Goal: Information Seeking & Learning: Find specific fact

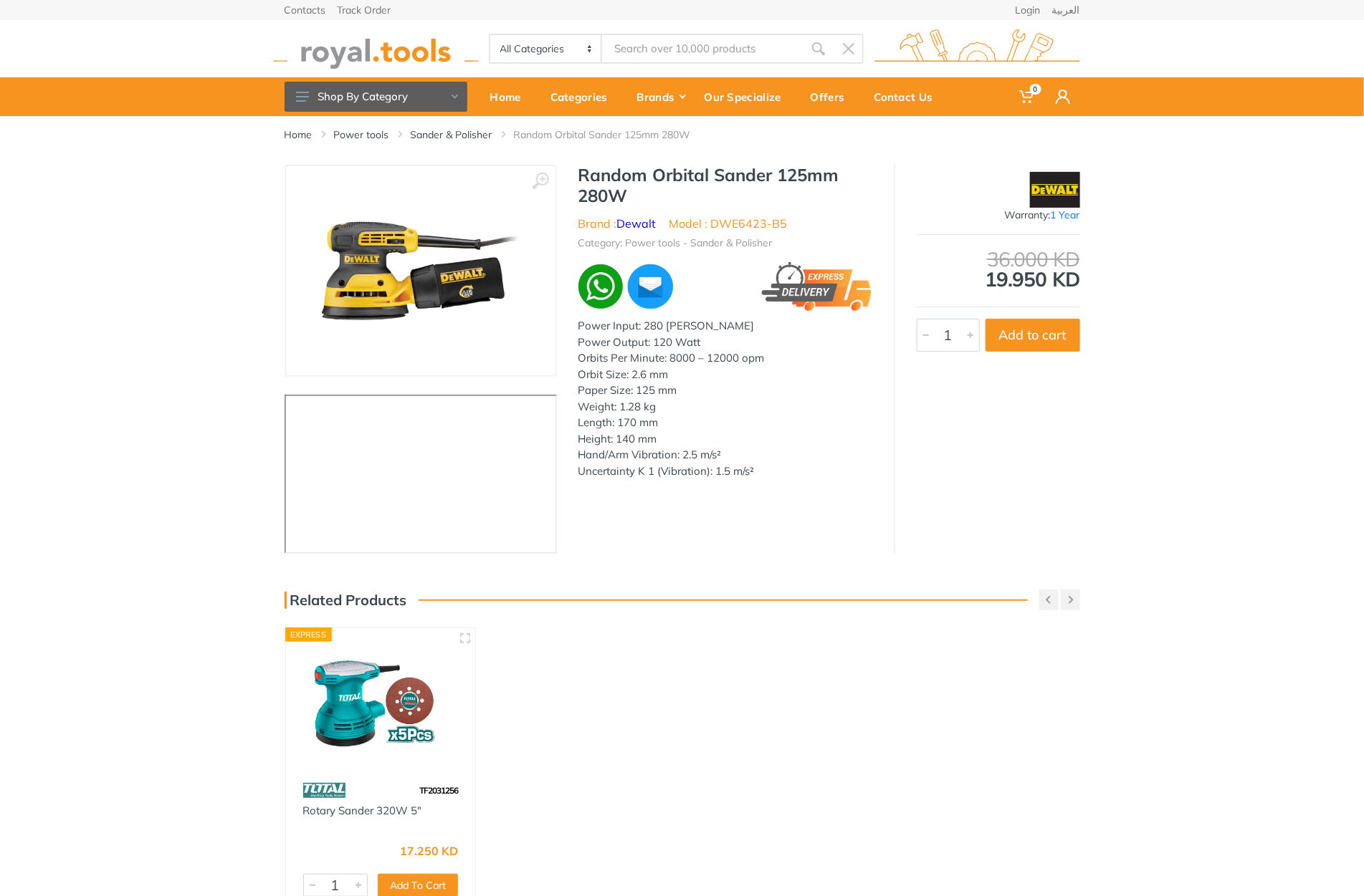
click at [603, 171] on h1 "Random Orbital Sander 125mm 280W" at bounding box center [725, 185] width 294 height 41
drag, startPoint x: 603, startPoint y: 171, endPoint x: 630, endPoint y: 188, distance: 31.9
click at [630, 188] on h1 "Random Orbital Sander 125mm 280W" at bounding box center [725, 185] width 294 height 41
copy div "Random Orbital Sander 125mm 280W"
click at [610, 179] on h1 "Random Orbital Sander 125mm 280W" at bounding box center [725, 185] width 294 height 41
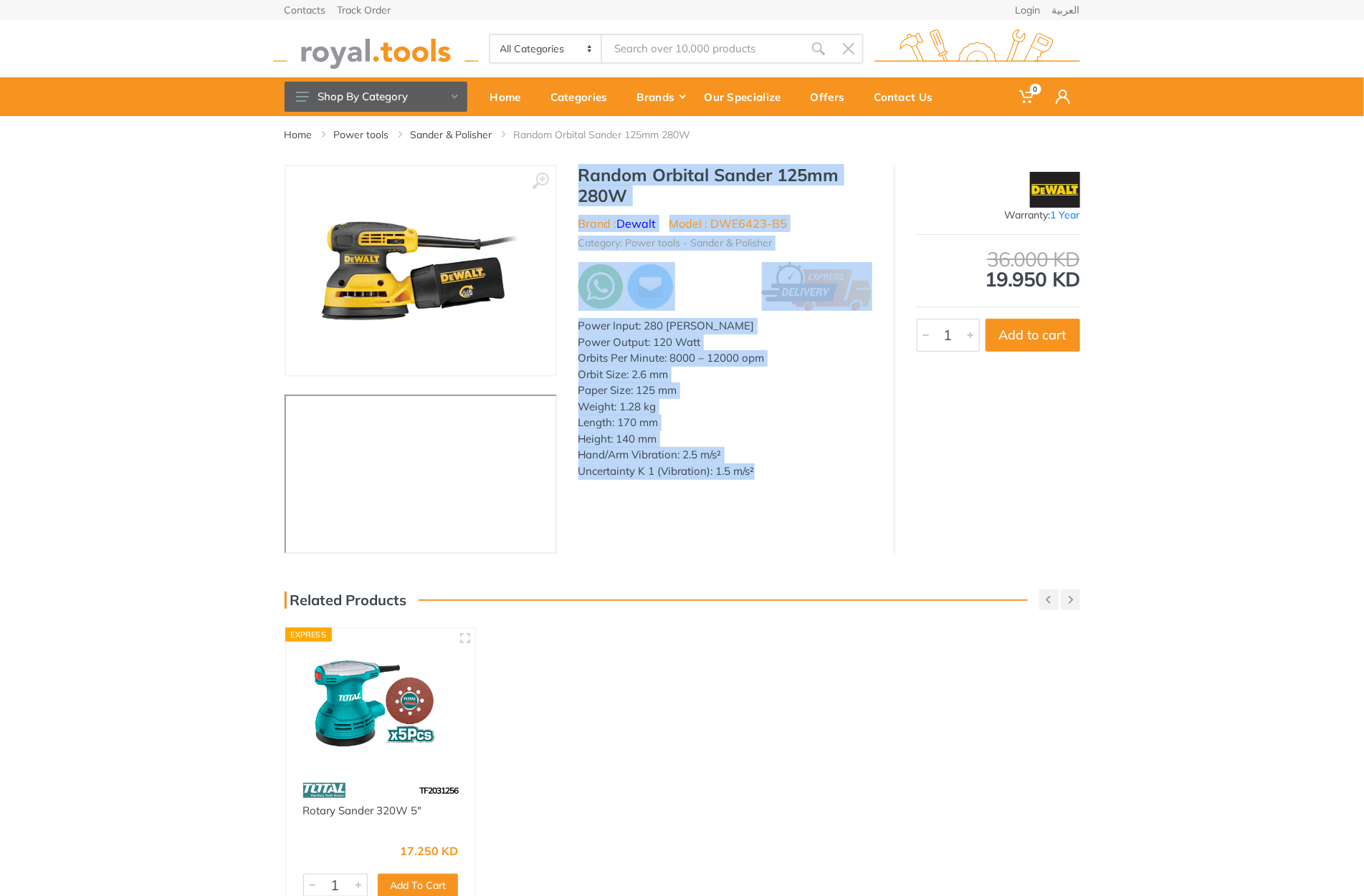
drag, startPoint x: 610, startPoint y: 179, endPoint x: 760, endPoint y: 484, distance: 339.9
click at [761, 484] on div "Random Orbital Sander 125mm 280W Brand : Dewalt Model : DWE6423-B5 Category: Po…" at bounding box center [725, 326] width 337 height 324
copy div "Random Orbital Sander 125mm 280W Brand : Dewalt Model : DWE6423-B5 Category: Po…"
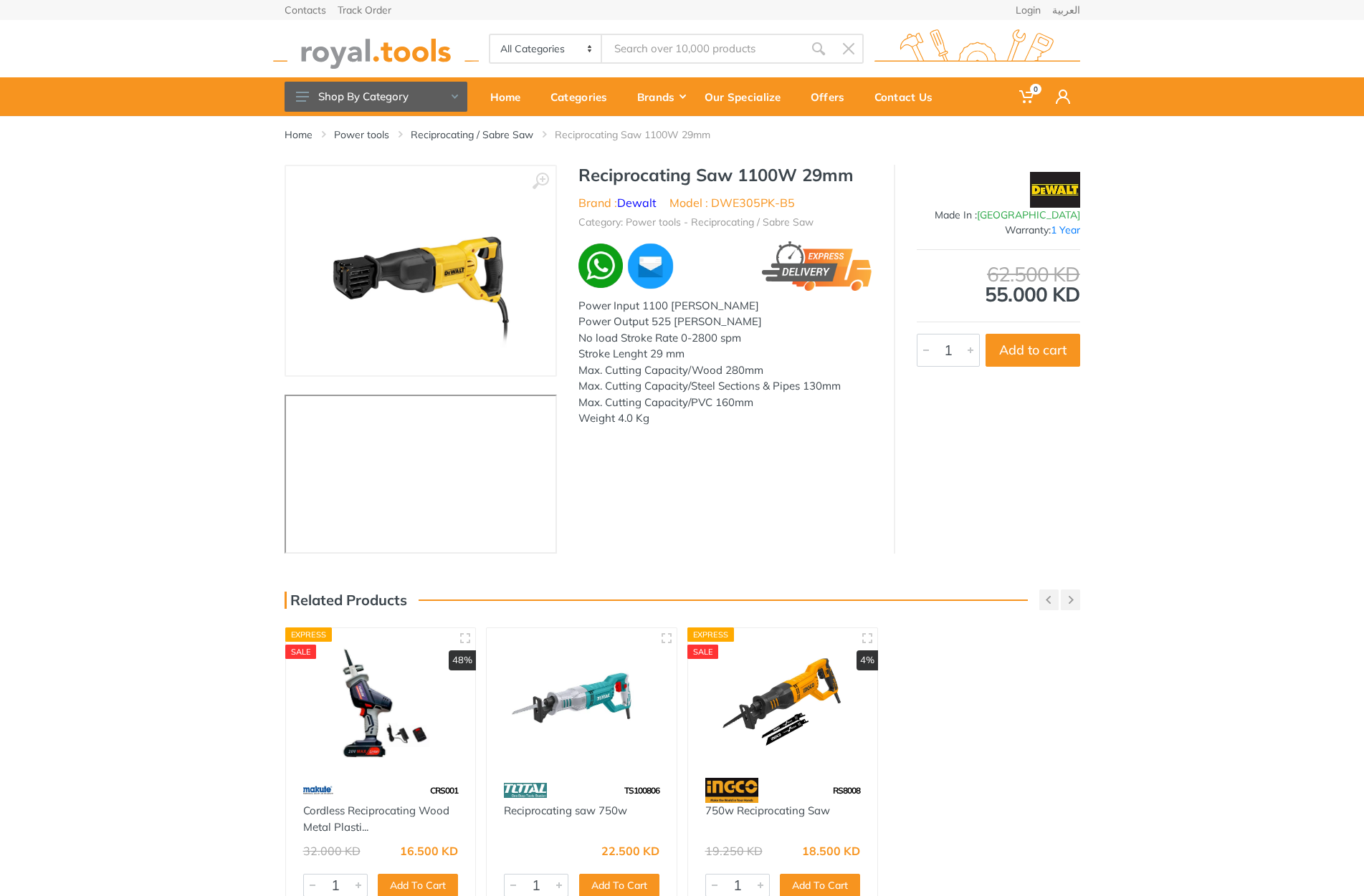
click at [668, 436] on div "‹ › Reciprocating Saw 1100W 29mm Brand : 1" at bounding box center [682, 359] width 796 height 389
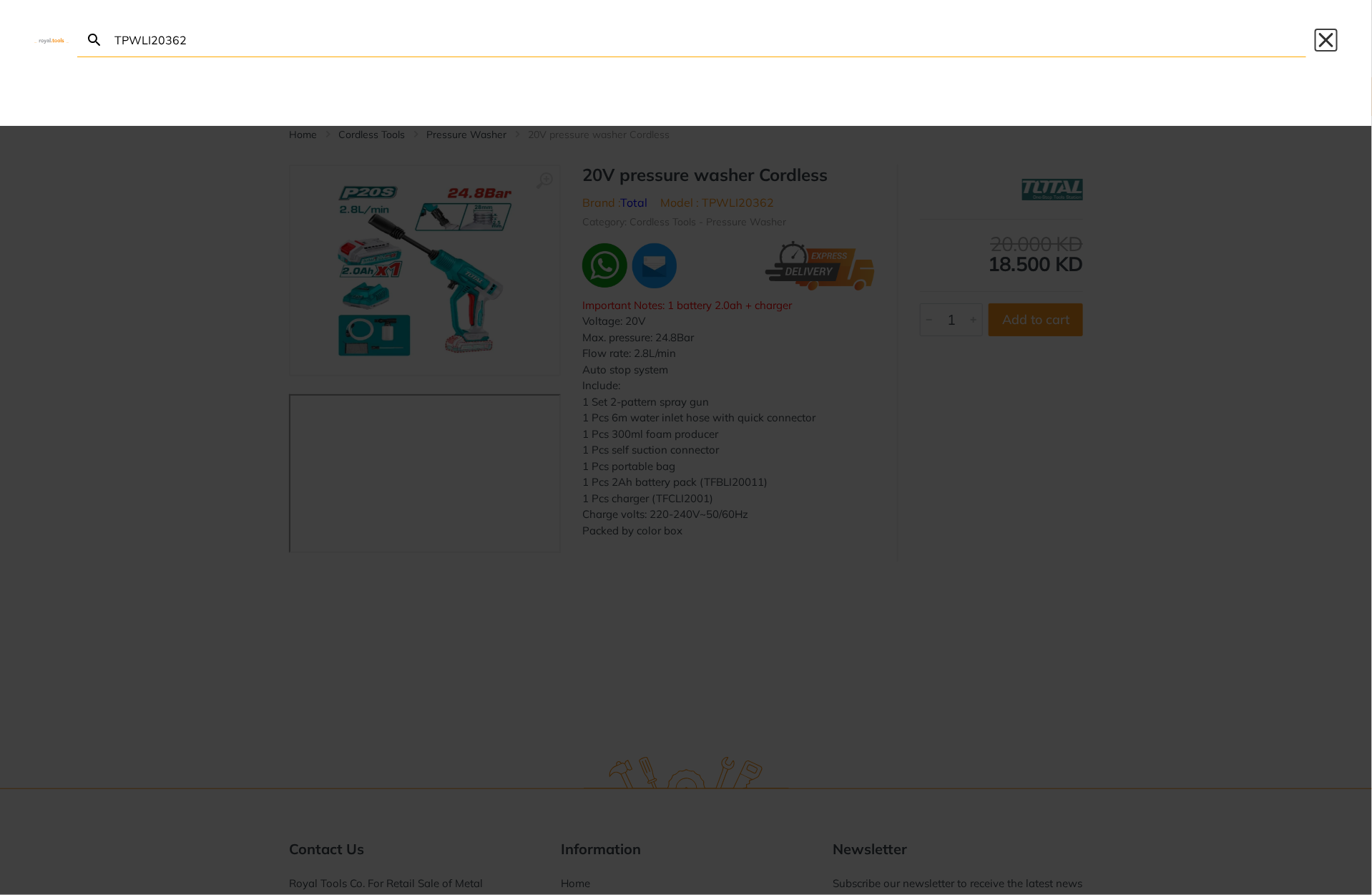
click at [1320, 33] on button "Close" at bounding box center [1326, 40] width 23 height 23
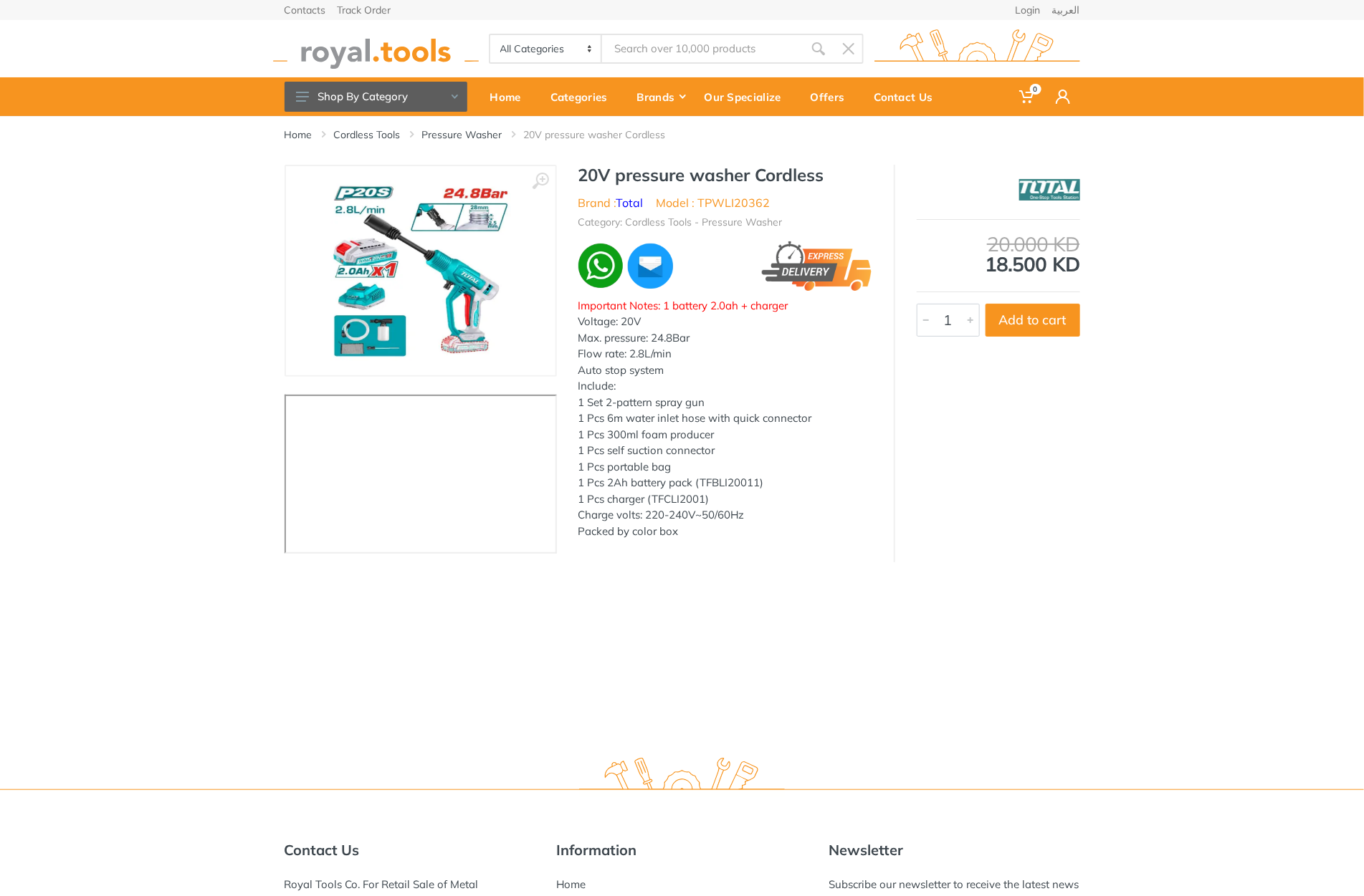
click at [580, 167] on h1 "20V pressure washer Cordless" at bounding box center [725, 175] width 294 height 21
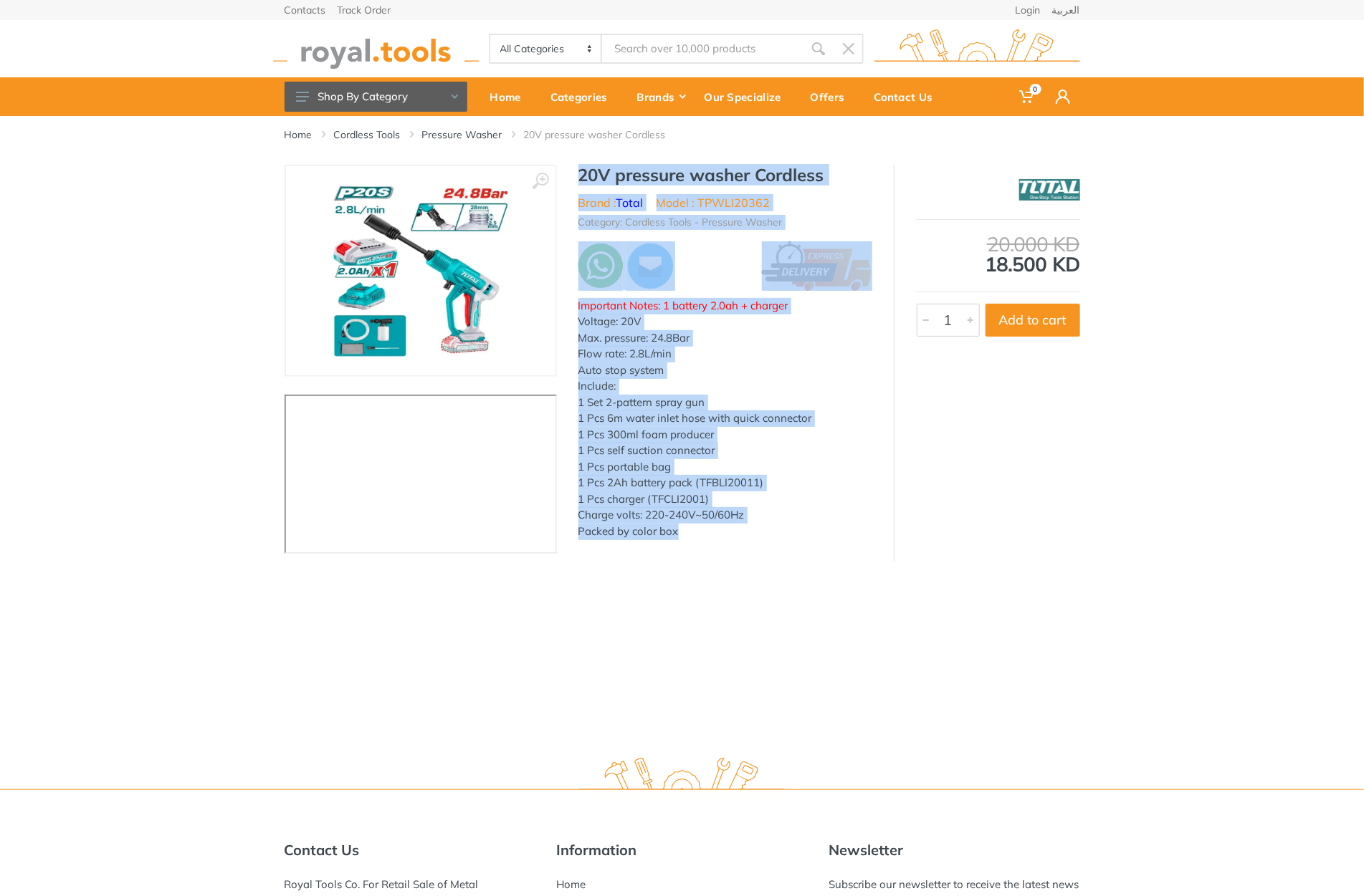
drag, startPoint x: 580, startPoint y: 167, endPoint x: 707, endPoint y: 535, distance: 389.3
click at [707, 535] on div "20V pressure washer Cordless Brand : Total Model : TPWLI20362 Category: Cordles…" at bounding box center [725, 356] width 337 height 383
copy div "20V pressure washer Cordless Brand : Total Model : TPWLI20362 Category: Cordles…"
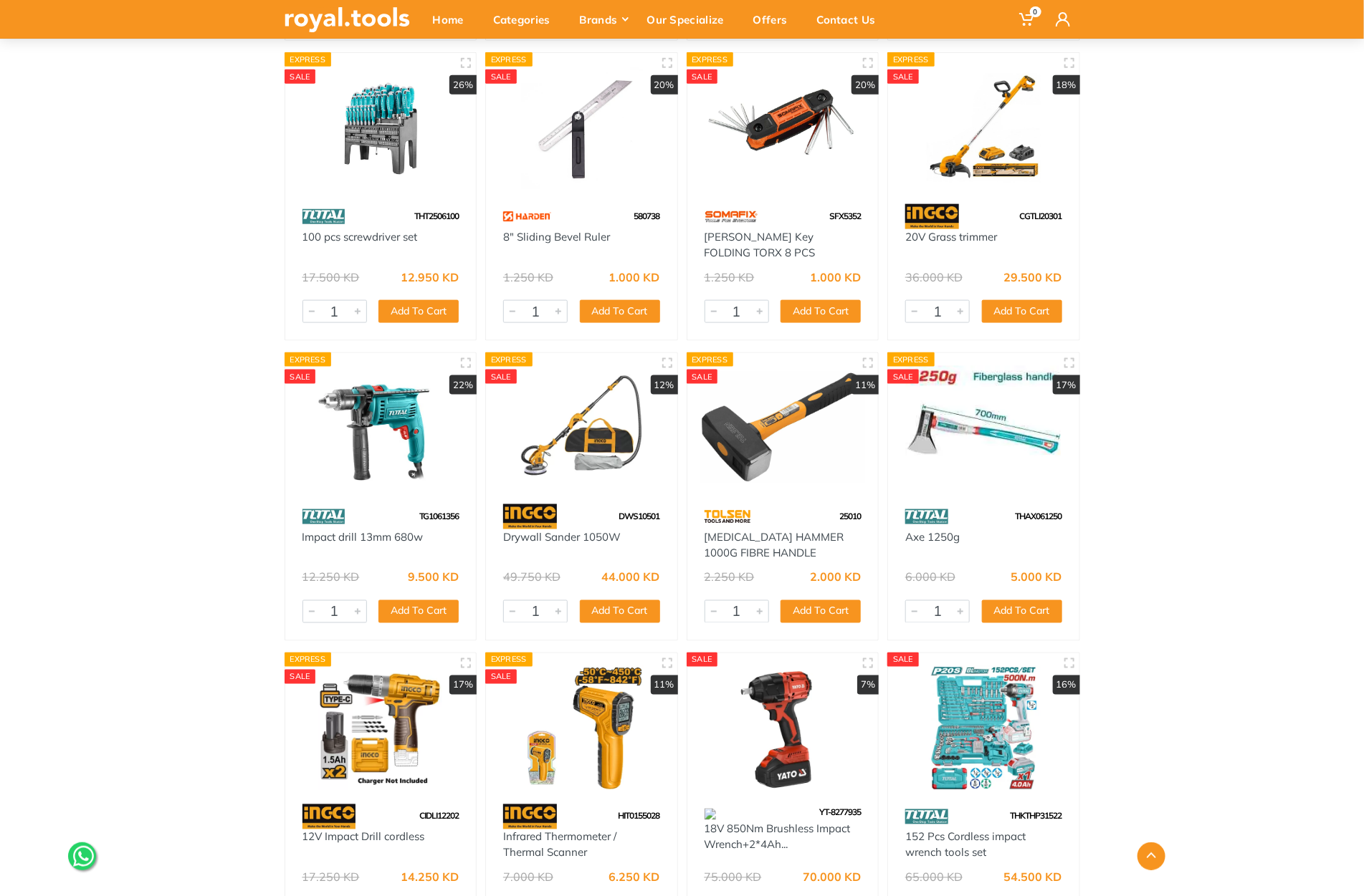
scroll to position [6359, 0]
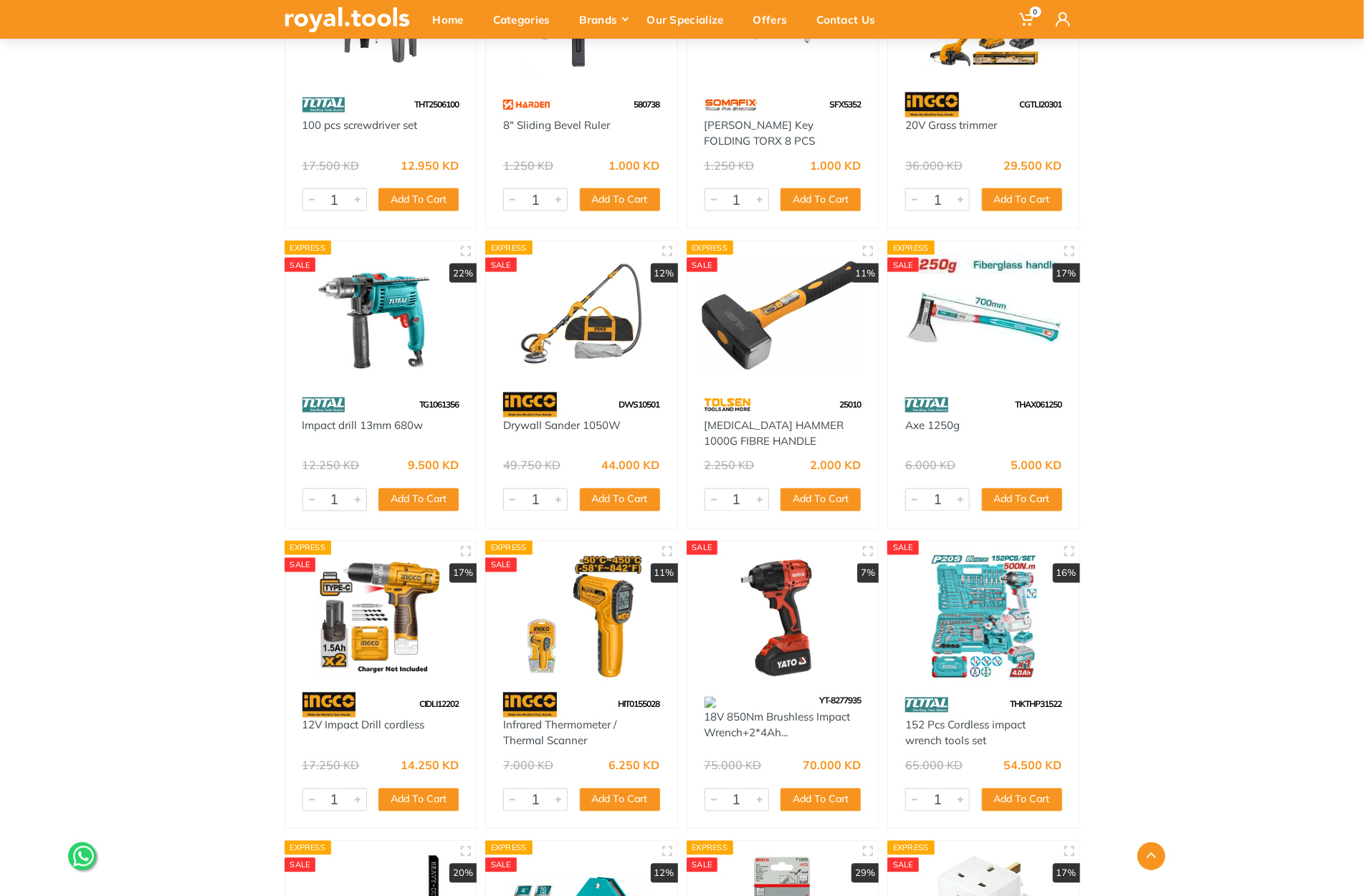
click at [390, 653] on img at bounding box center [381, 616] width 166 height 124
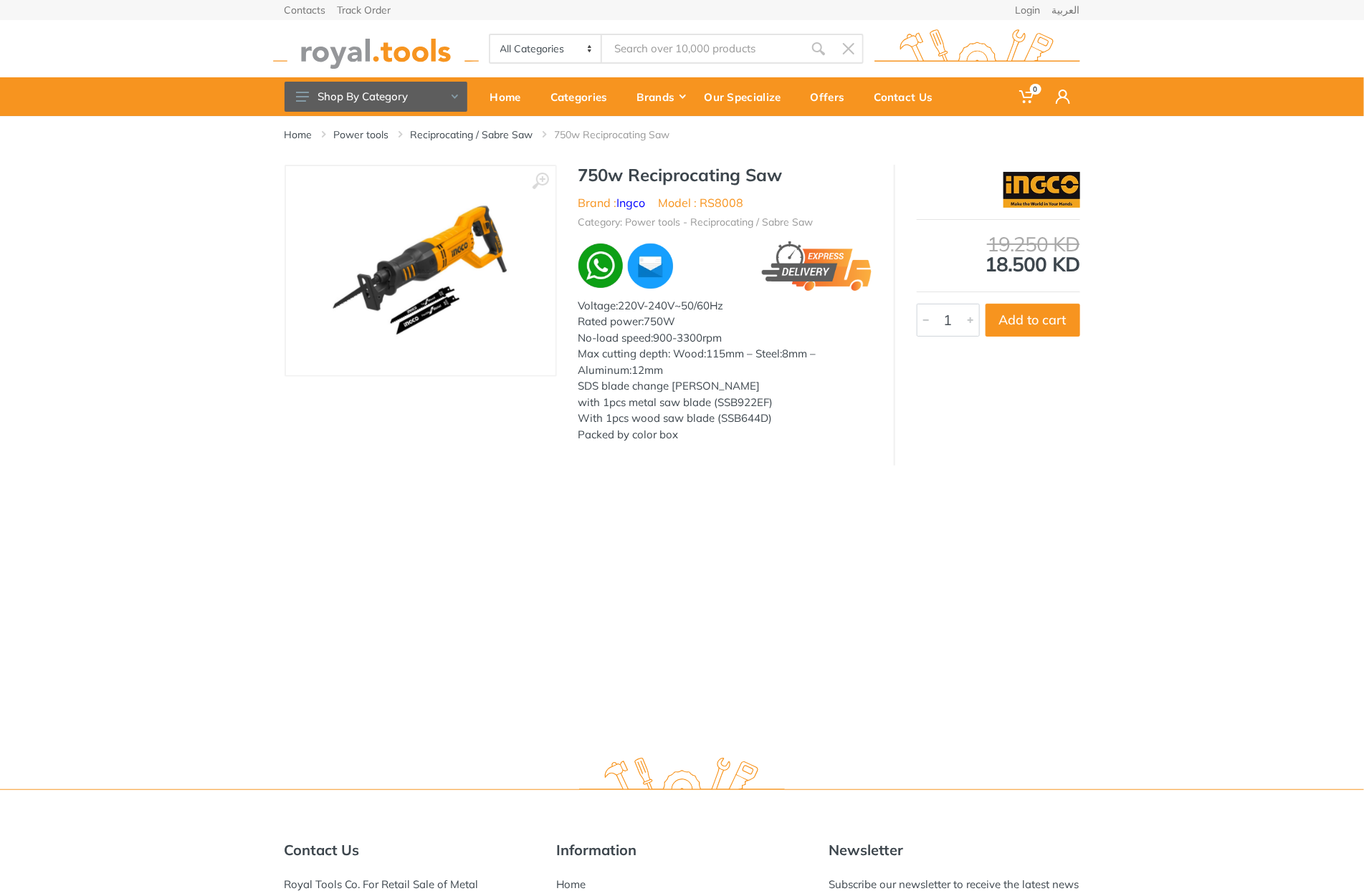
click at [607, 181] on h1 "750w Reciprocating Saw" at bounding box center [725, 175] width 294 height 21
drag, startPoint x: 607, startPoint y: 181, endPoint x: 753, endPoint y: 180, distance: 146.0
click at [753, 180] on h1 "750w Reciprocating Saw" at bounding box center [725, 175] width 294 height 21
copy h1 "750w Reciprocating Saw"
click at [733, 46] on input "Site search" at bounding box center [702, 48] width 201 height 30
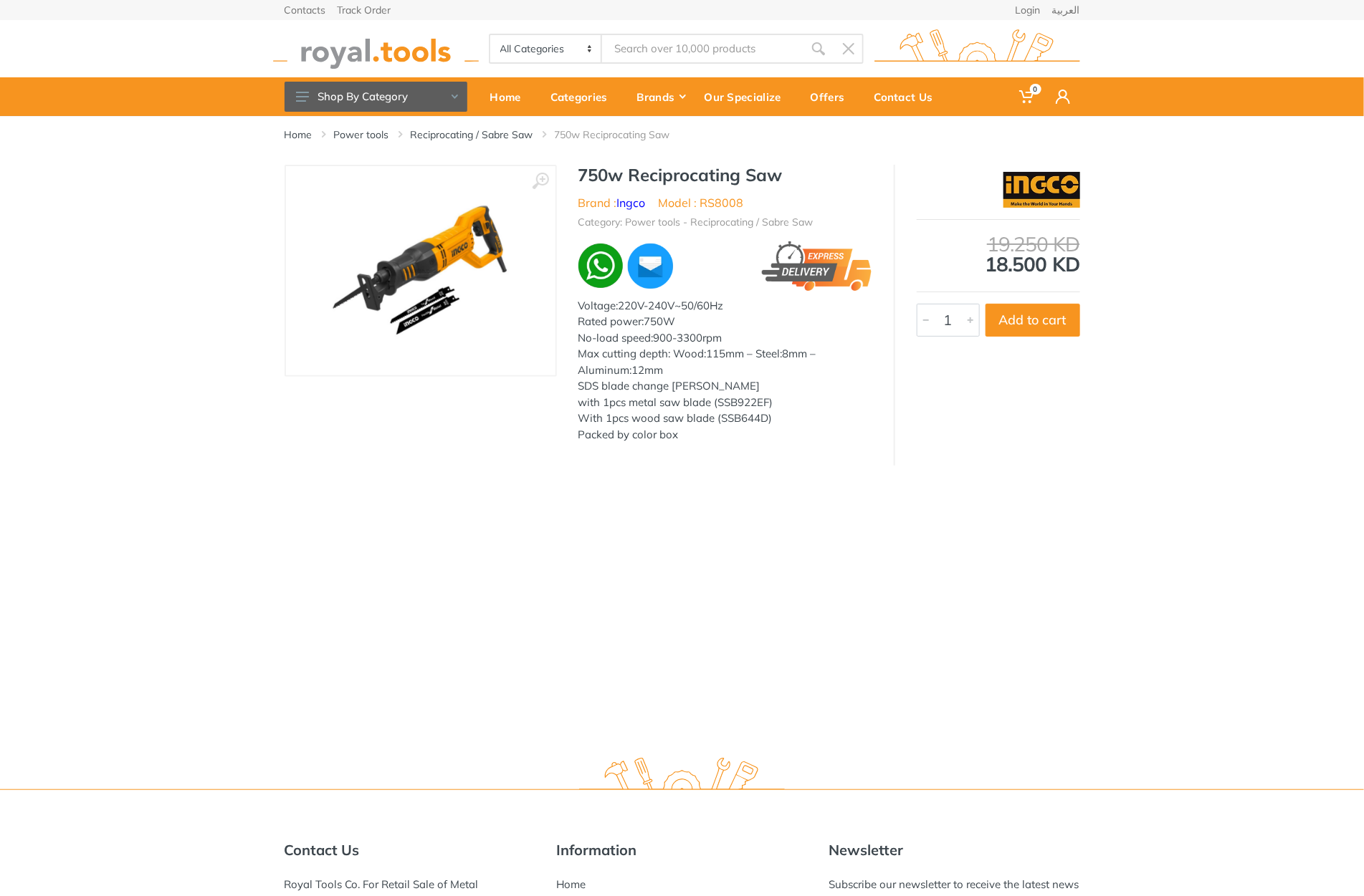
paste input "750w Reciprocating Saw"
type input "750w Reciprocating Saw"
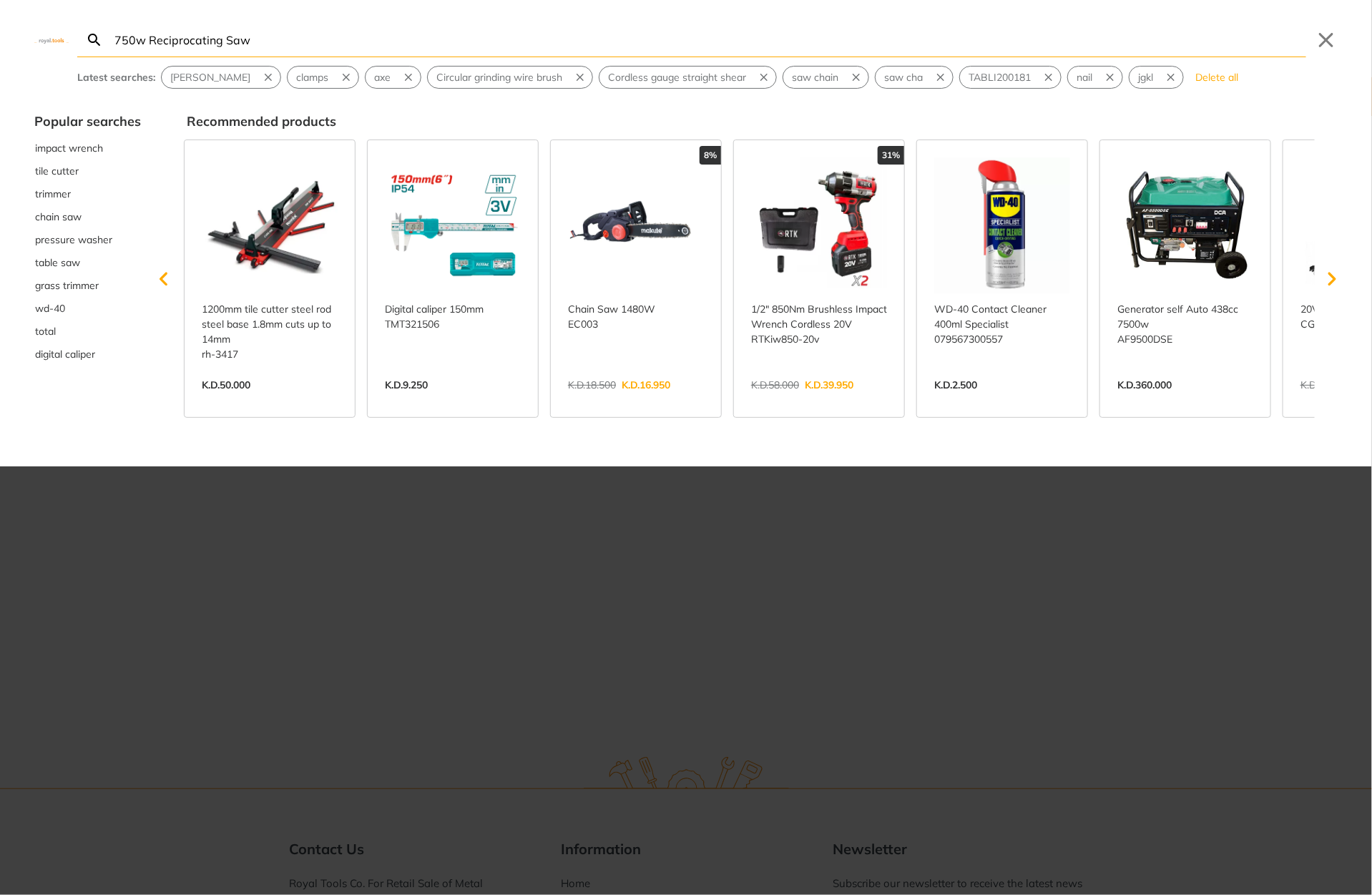
type input "750w Reciprocating Saw"
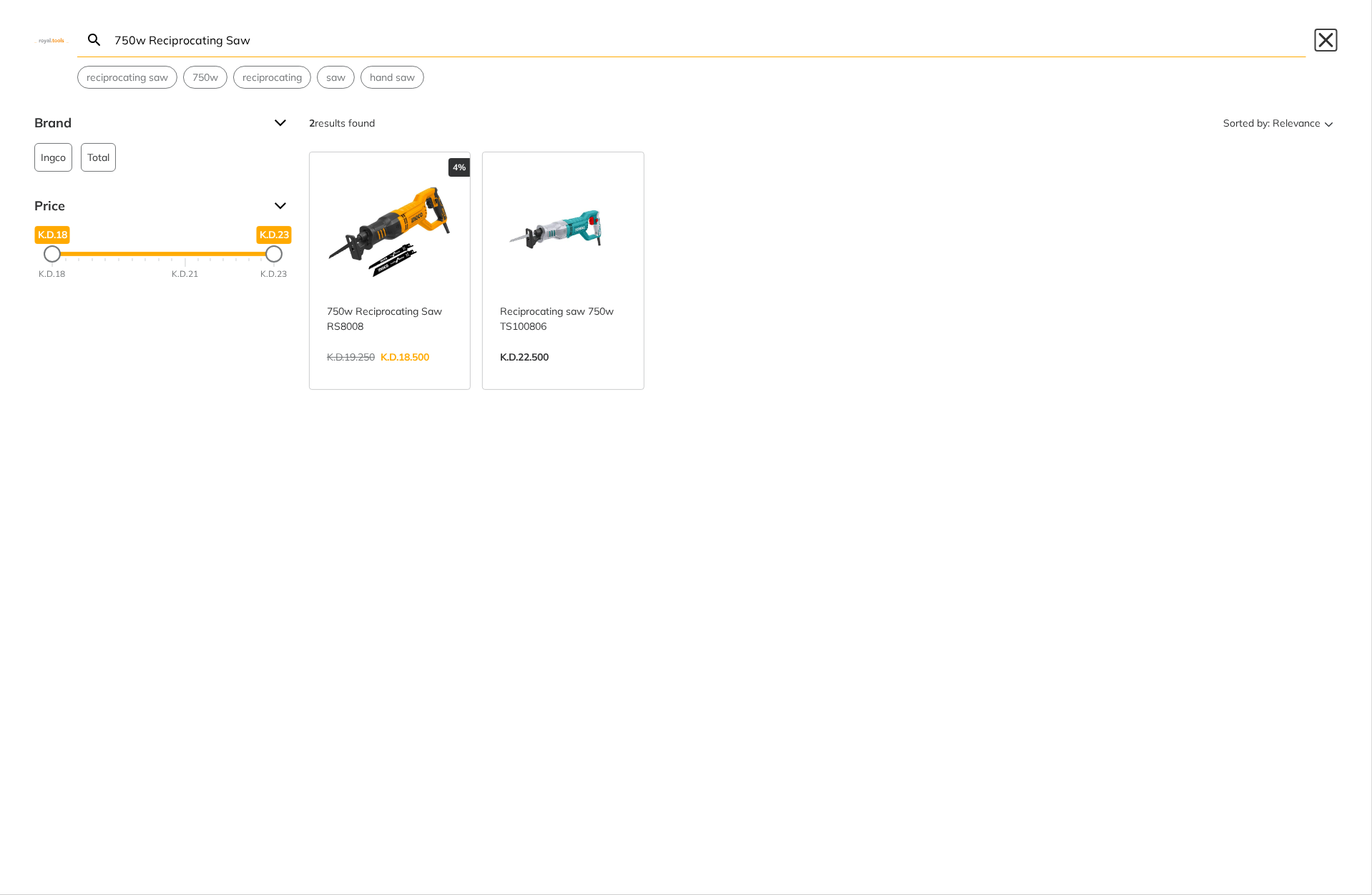
click at [1324, 45] on button "Close" at bounding box center [1326, 40] width 23 height 23
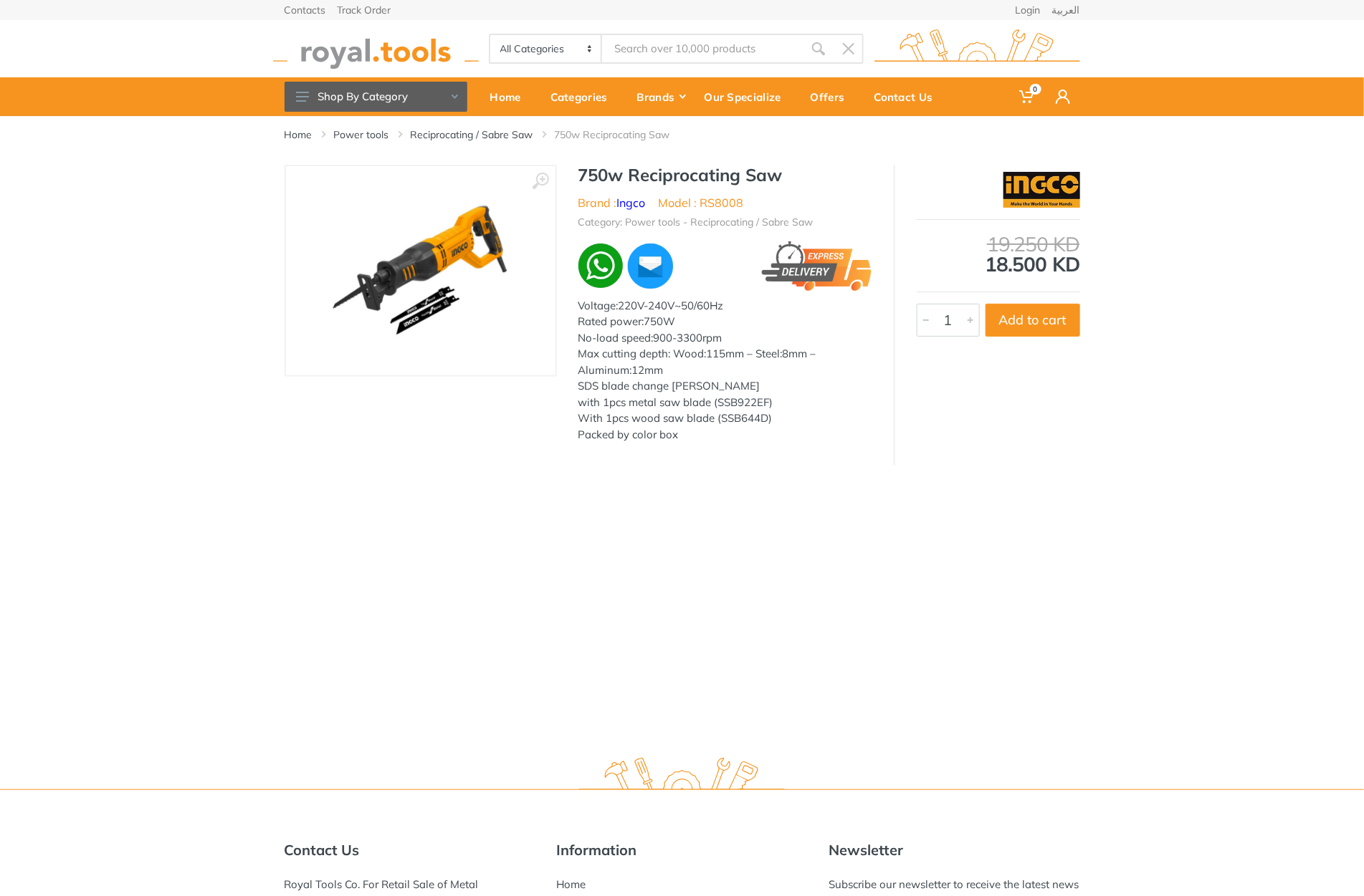
click at [719, 203] on li "Model : RS8008" at bounding box center [701, 203] width 85 height 18
copy li "RS8008"
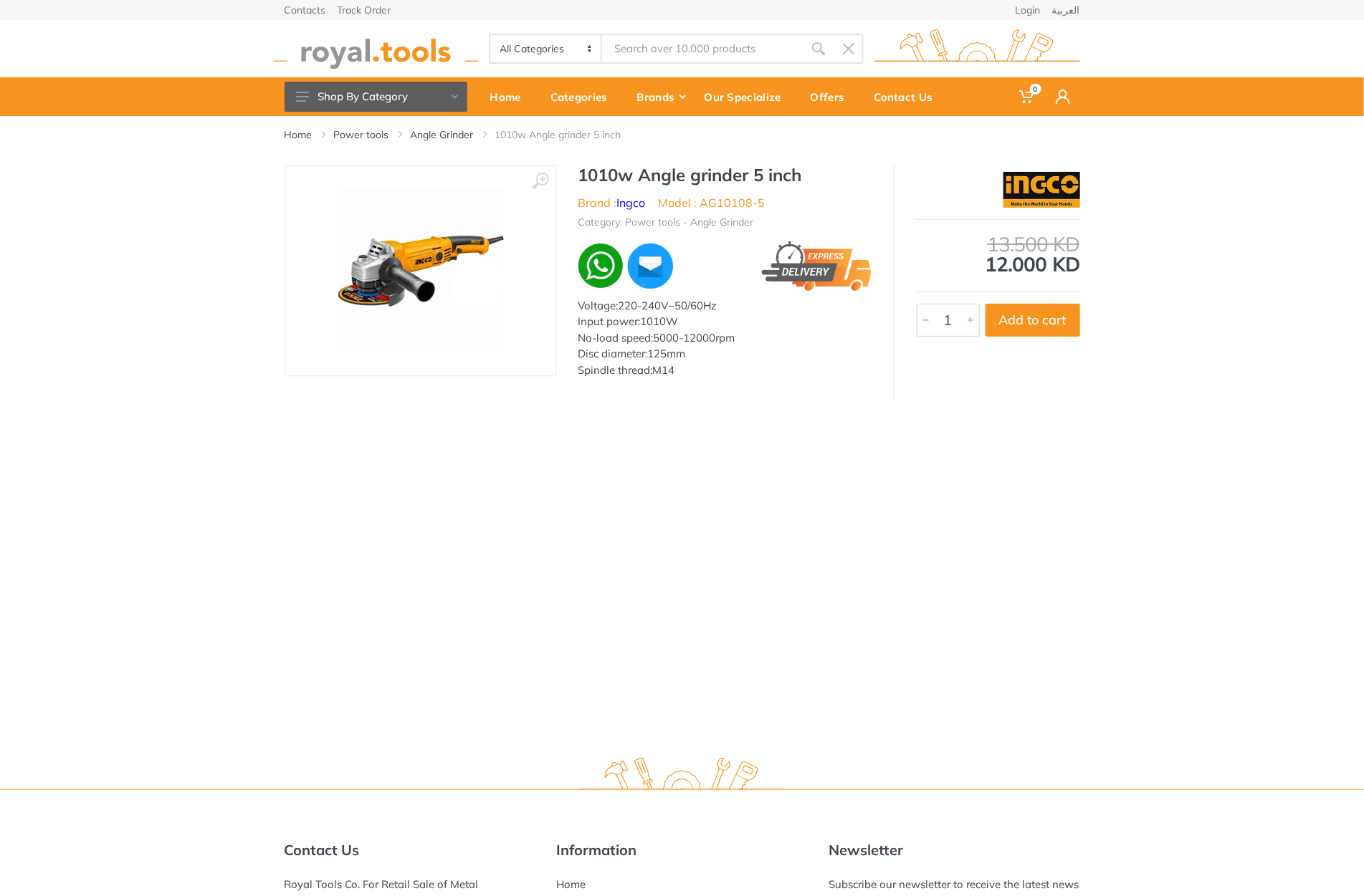
click at [593, 181] on h1 "1010w Angle grinder 5 inch" at bounding box center [725, 175] width 294 height 21
drag, startPoint x: 593, startPoint y: 181, endPoint x: 777, endPoint y: 185, distance: 184.0
click at [777, 185] on div "1010w Angle grinder 5 inch Brand : Ingco Model : AG10108-5 Category: Power tool…" at bounding box center [725, 275] width 337 height 222
copy h1 "1010w Angle grinder 5 inch"
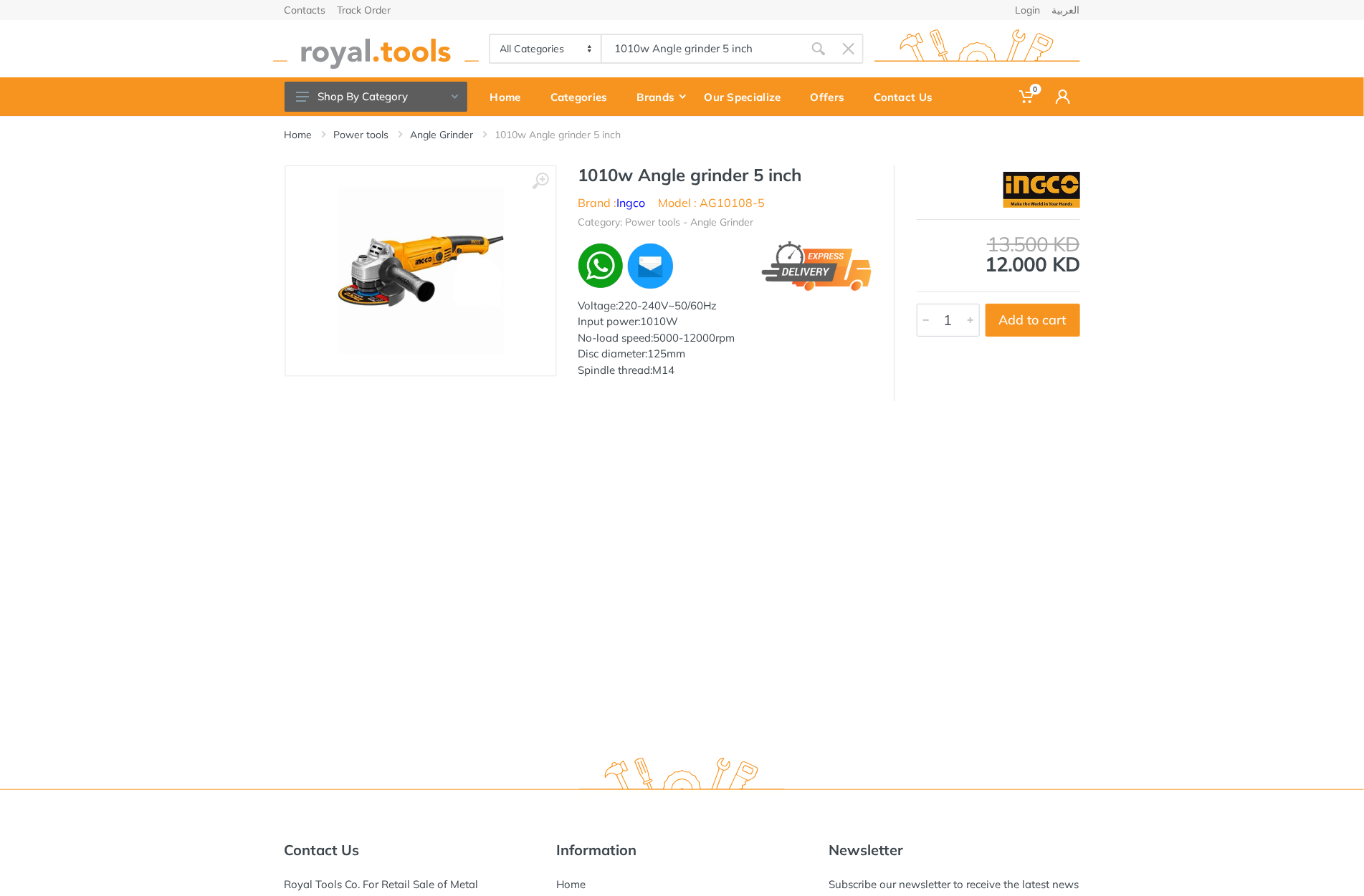
type input "1010w Angle grinder 5 inch"
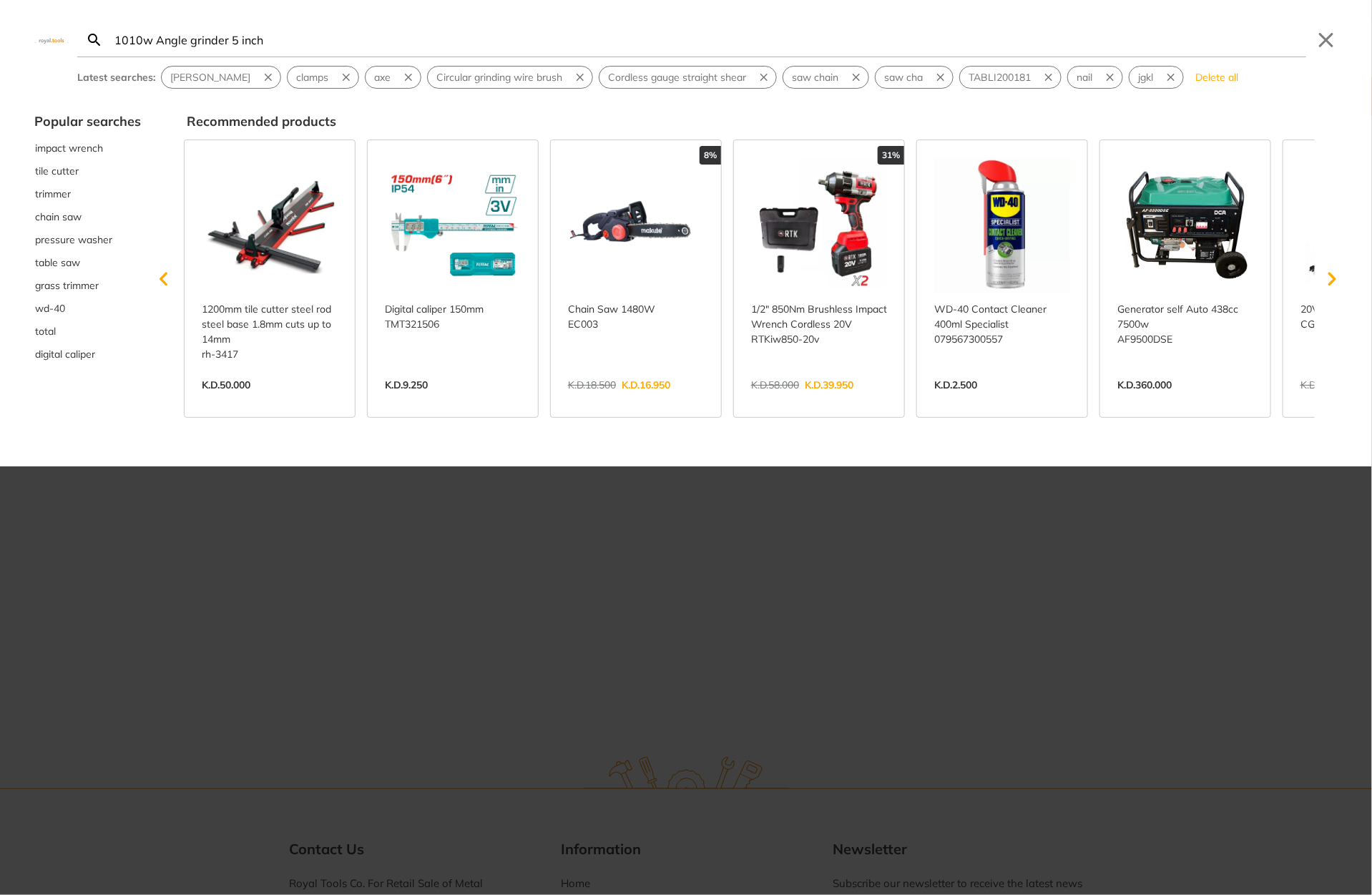
type input "1010w Angle grinder 5 inch"
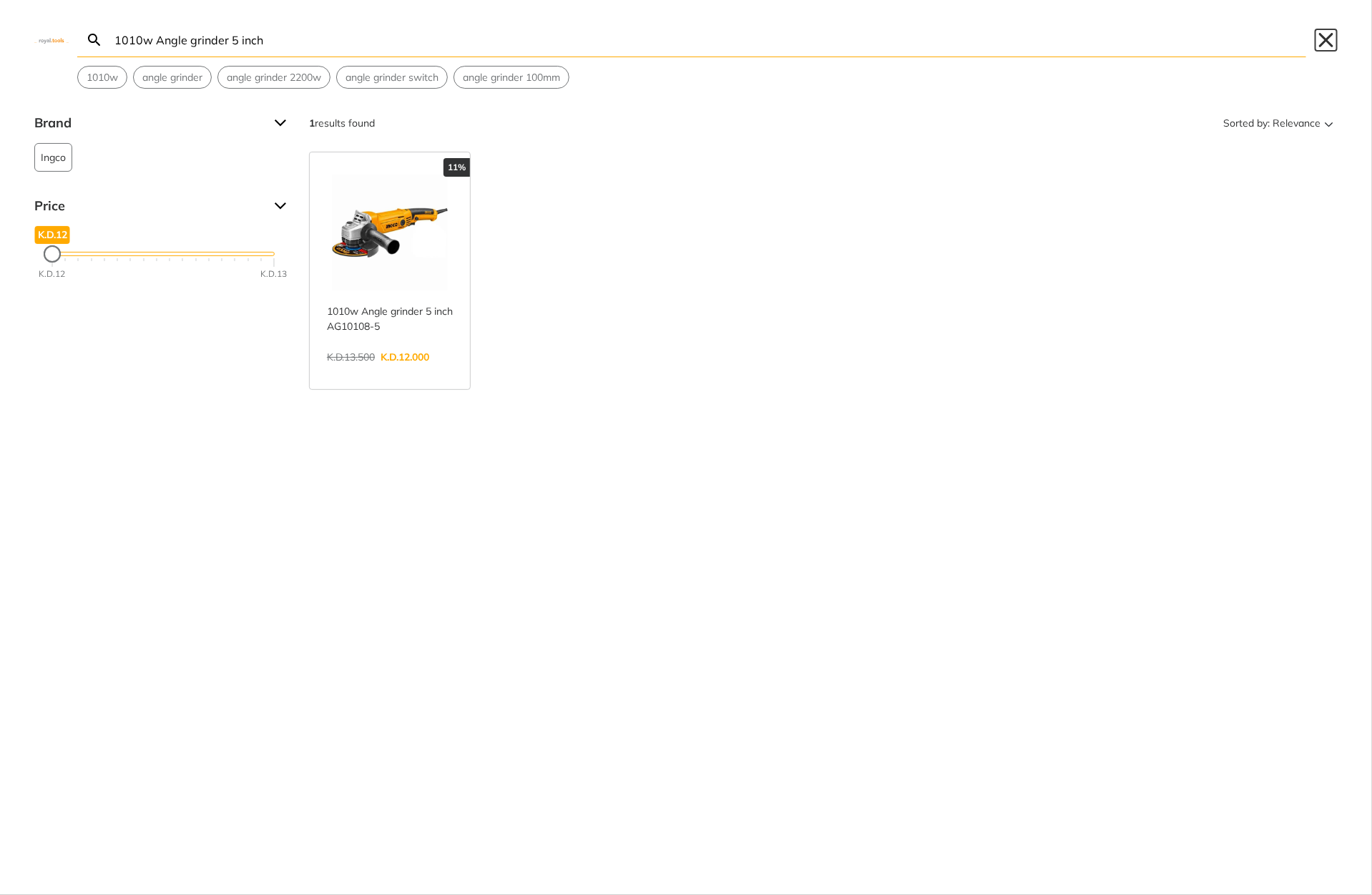
click at [1321, 39] on button "Close" at bounding box center [1326, 40] width 23 height 23
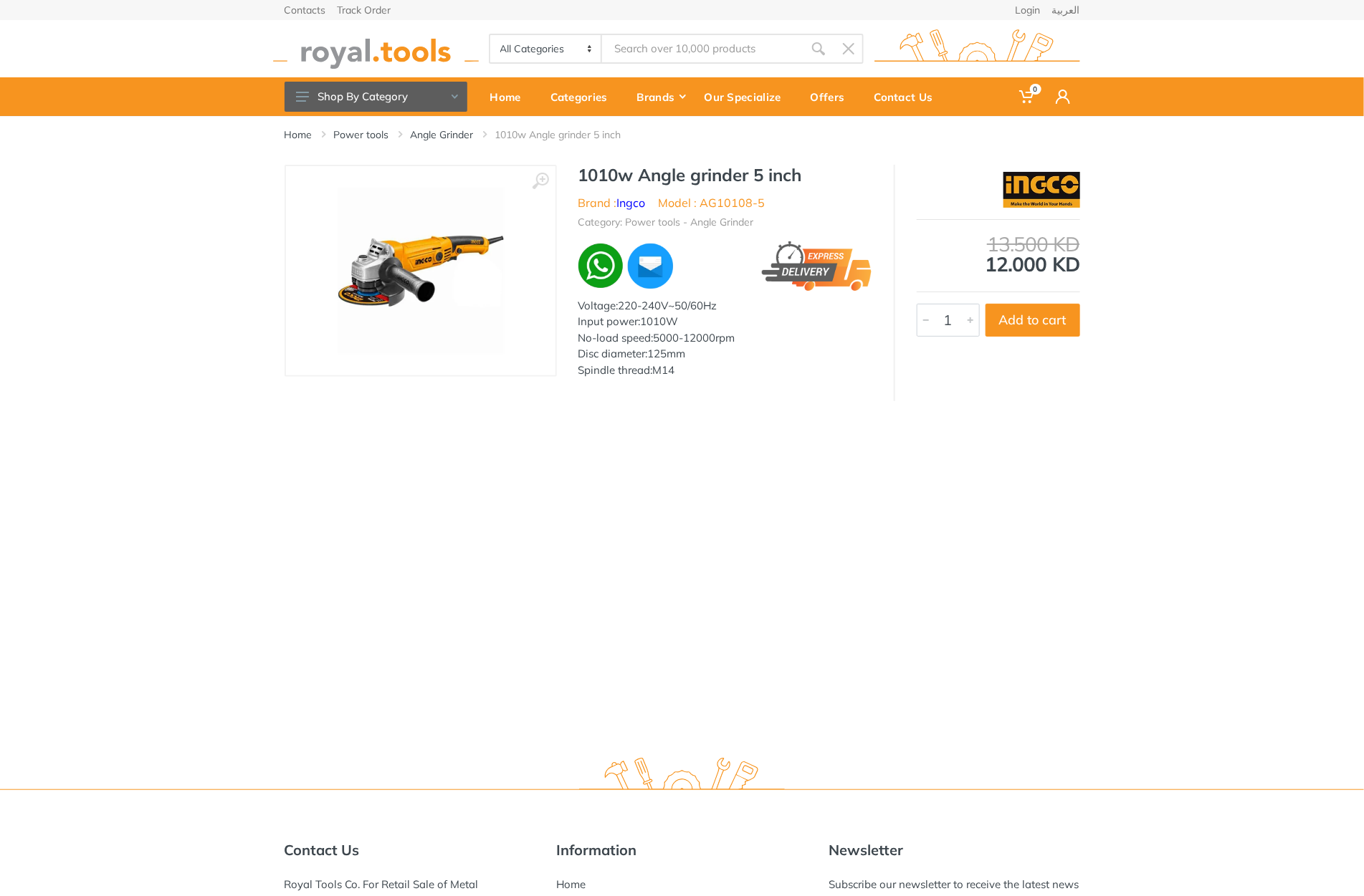
click at [704, 197] on li "Model : AG10108-5" at bounding box center [712, 203] width 107 height 18
drag, startPoint x: 704, startPoint y: 197, endPoint x: 767, endPoint y: 197, distance: 63.0
click at [767, 197] on ul "Brand : Ingco Model : AG10108-5" at bounding box center [725, 203] width 294 height 18
copy div "AG10108-5"
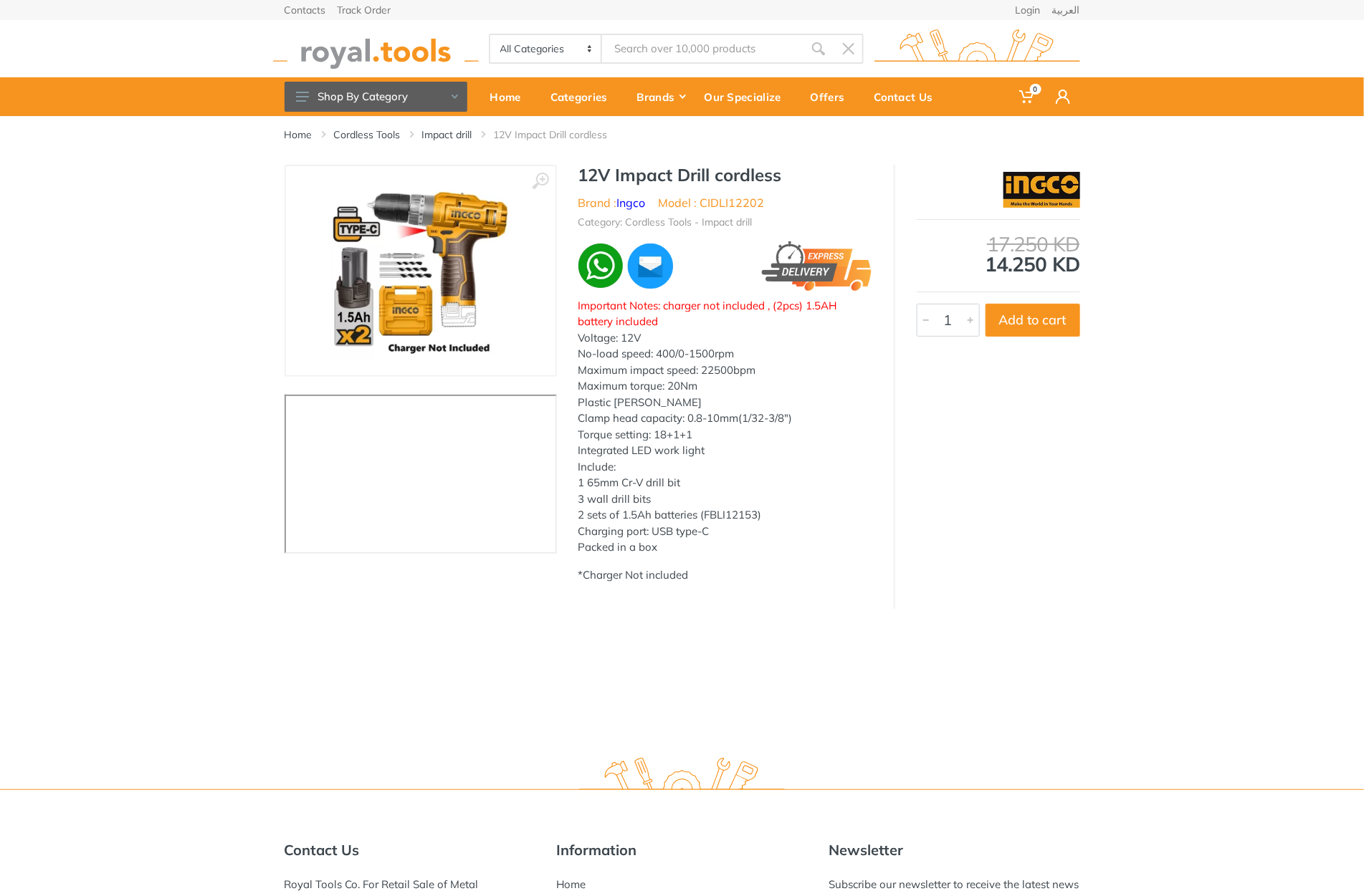
click at [597, 168] on h1 "12V Impact Drill cordless" at bounding box center [725, 175] width 294 height 21
drag, startPoint x: 0, startPoint y: 0, endPoint x: 771, endPoint y: 171, distance: 789.7
click at [771, 171] on h1 "12V Impact Drill cordless" at bounding box center [725, 175] width 294 height 21
copy h1 "12V Impact Drill cordless"
click at [736, 207] on li "Model : CIDLI12202" at bounding box center [711, 203] width 106 height 18
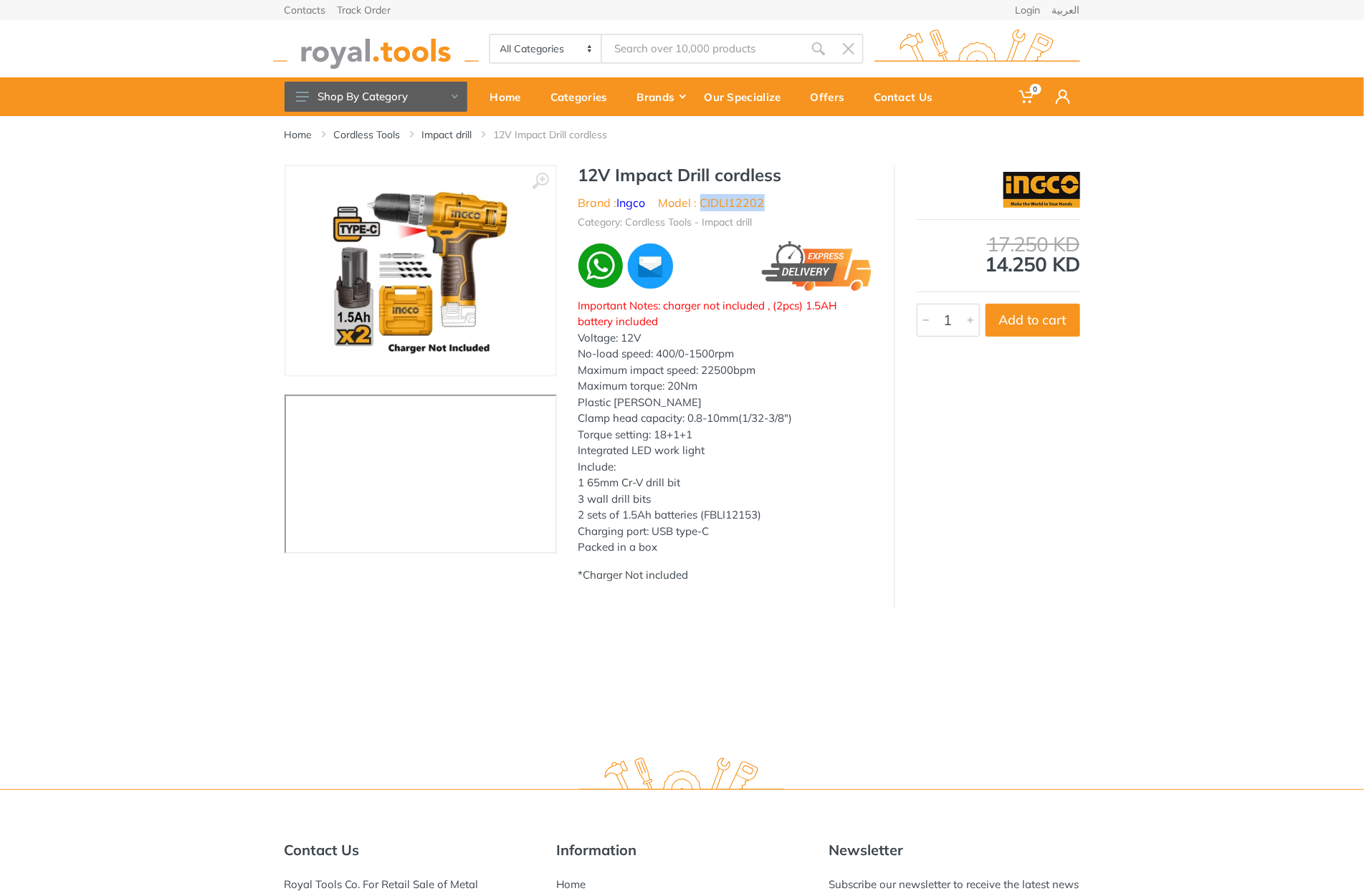
click at [736, 207] on li "Model : CIDLI12202" at bounding box center [711, 203] width 106 height 18
copy li "CIDLI12202"
click at [676, 53] on input "Site search" at bounding box center [702, 48] width 201 height 30
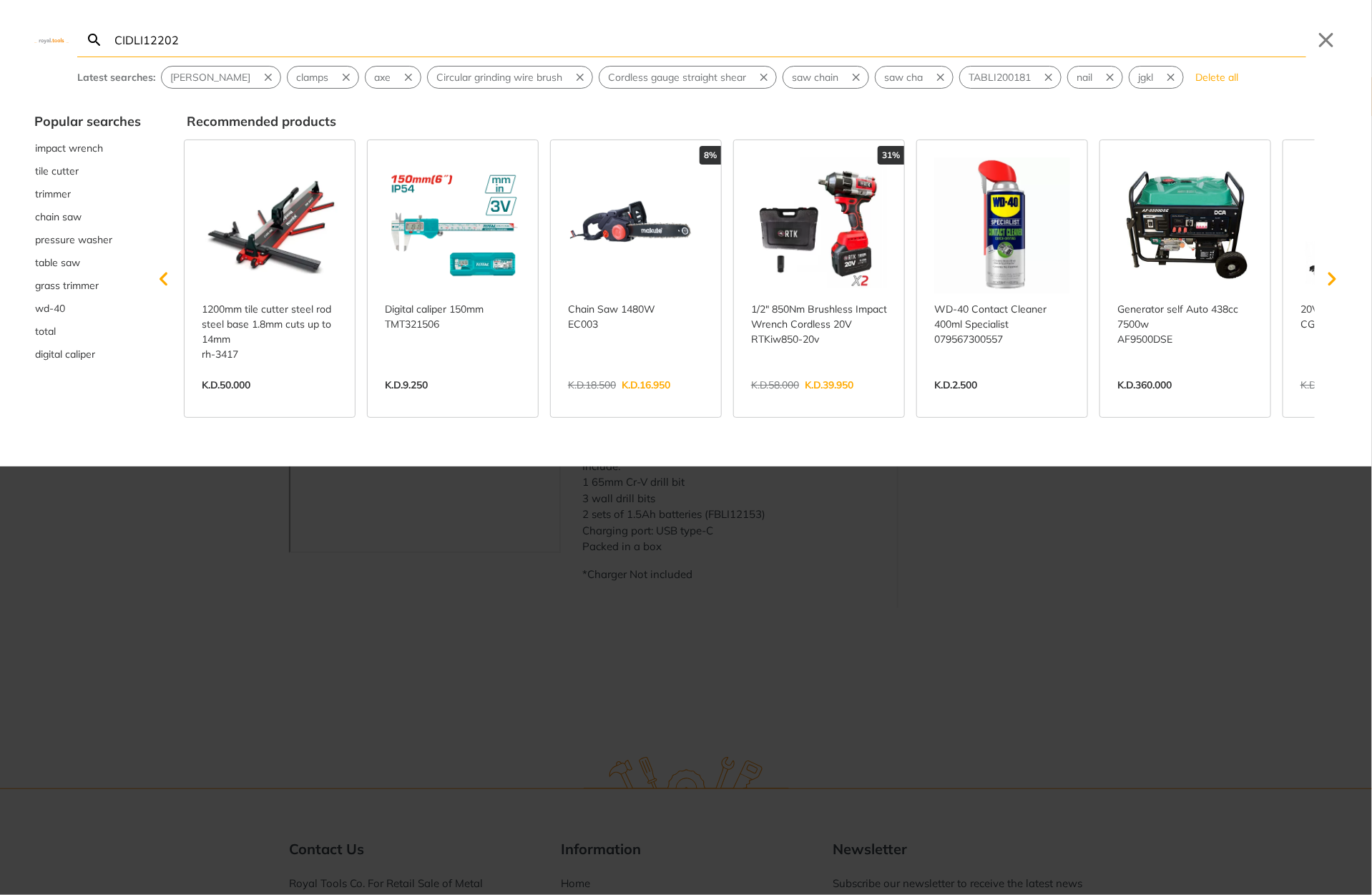
type input "CIDLI12202"
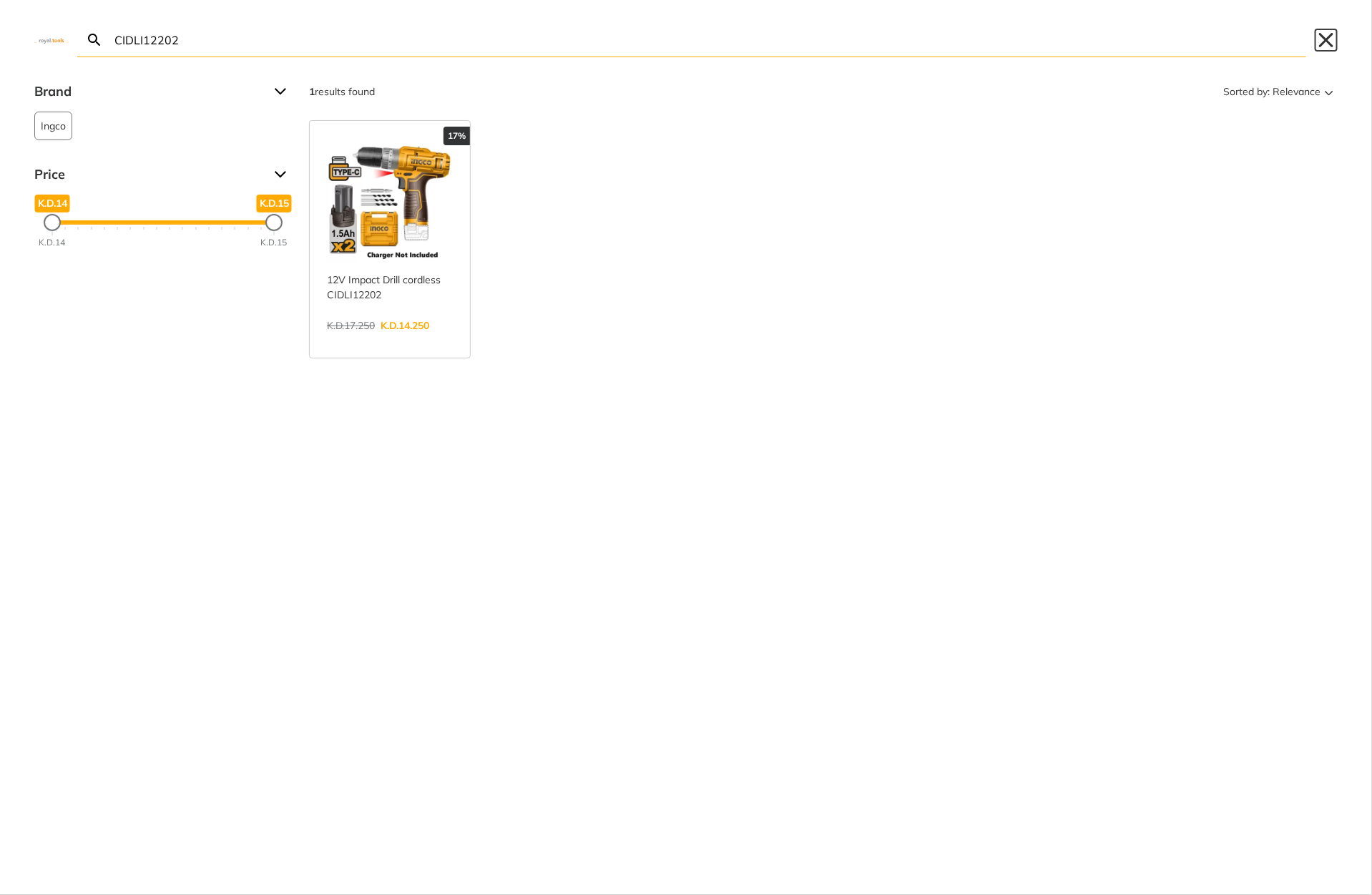
click at [1332, 44] on button "Close" at bounding box center [1326, 40] width 23 height 23
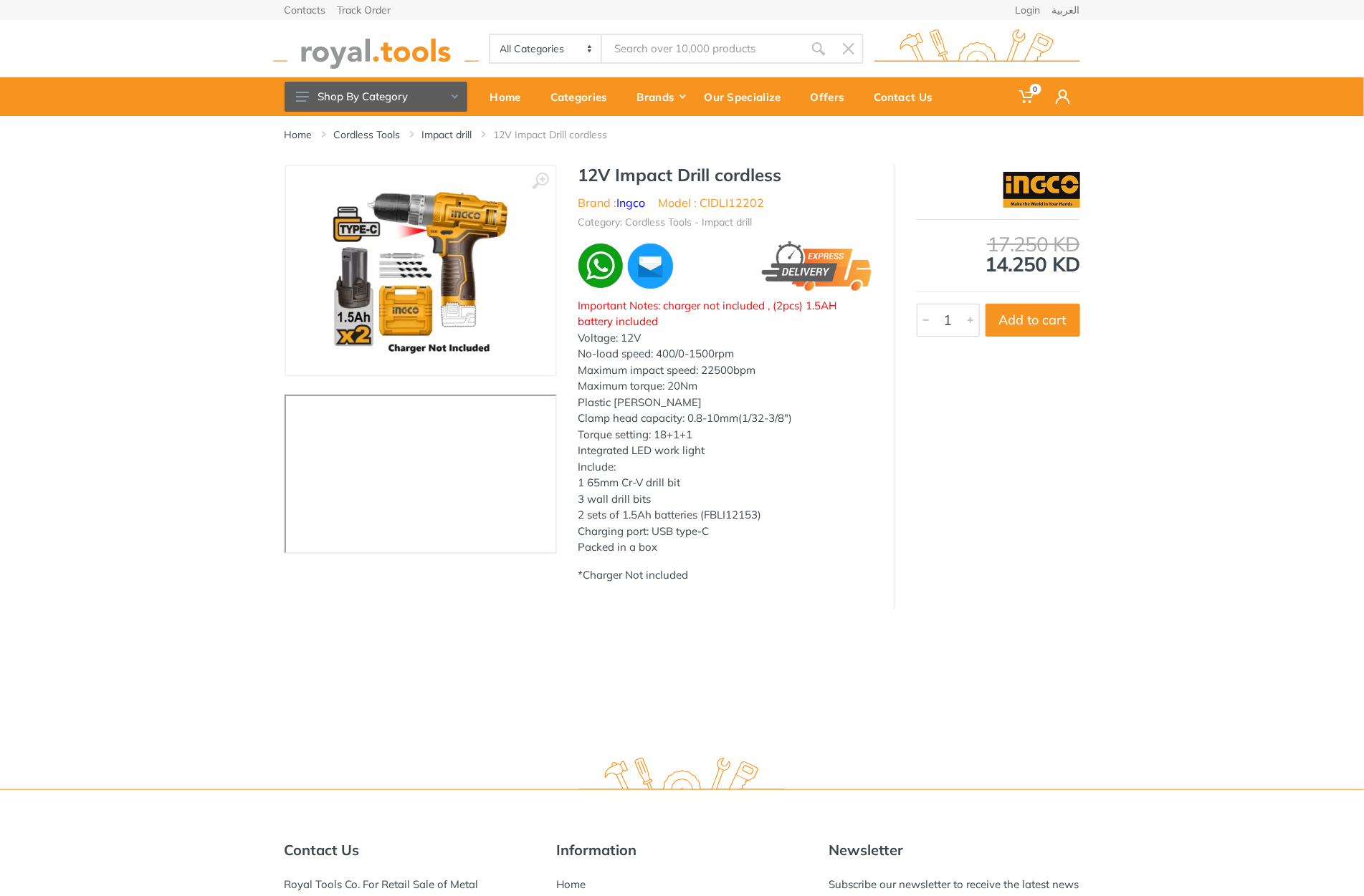
click at [605, 178] on h1 "12V Impact Drill cordless" at bounding box center [725, 175] width 294 height 21
drag, startPoint x: 605, startPoint y: 178, endPoint x: 736, endPoint y: 178, distance: 131.0
click at [736, 178] on h1 "12V Impact Drill cordless" at bounding box center [725, 175] width 294 height 21
click at [715, 206] on li "Model : CIDLI12202" at bounding box center [711, 203] width 106 height 18
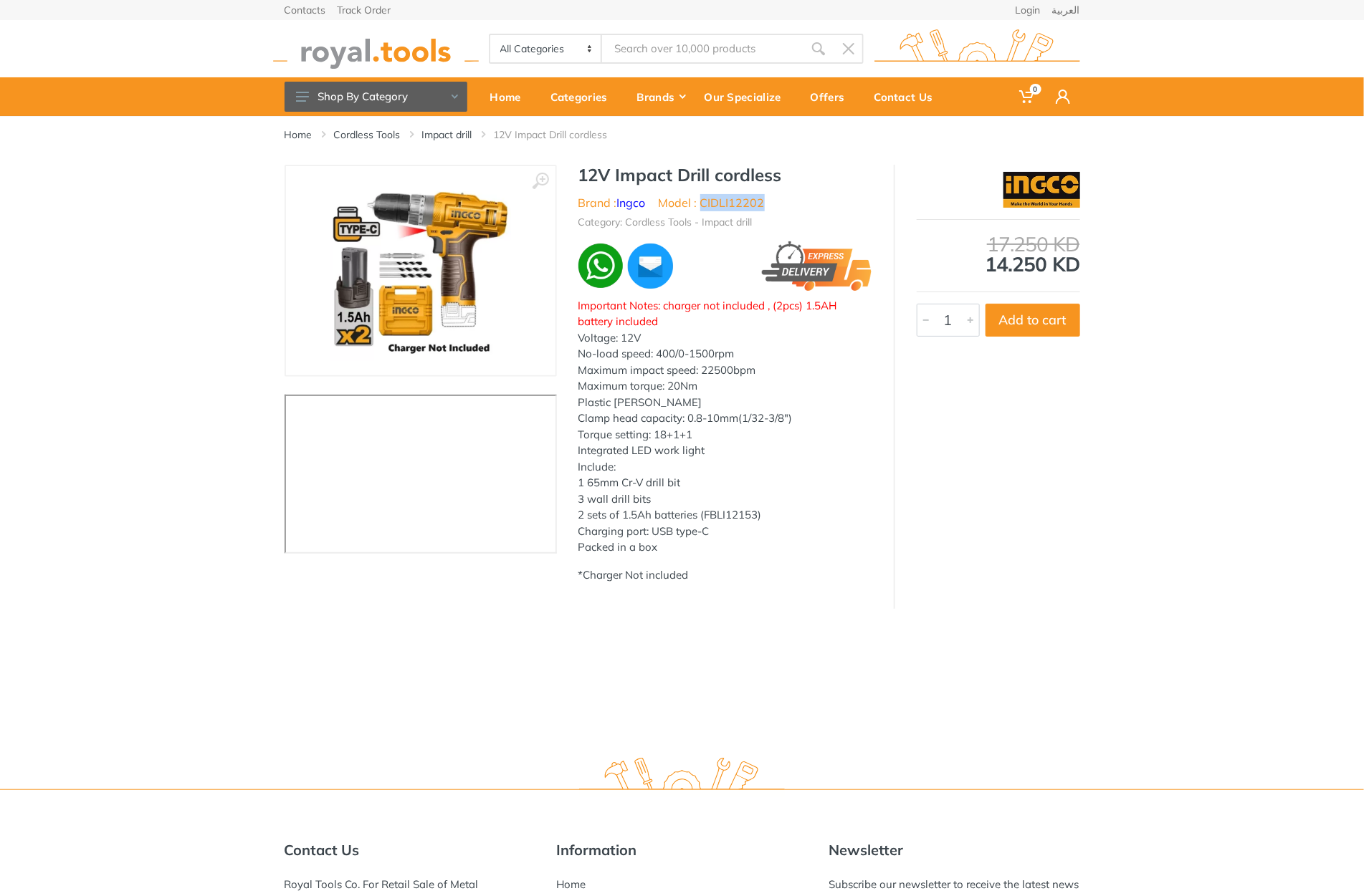
copy li "CIDLI12202"
click at [697, 67] on div "All Categories Power tools Cordless Tools Hand Tools Power Tools Accessories Sa…" at bounding box center [682, 48] width 818 height 57
click at [697, 60] on input "Site search" at bounding box center [702, 48] width 201 height 30
paste input "CIDLI12202"
type input "CIDLI12202"
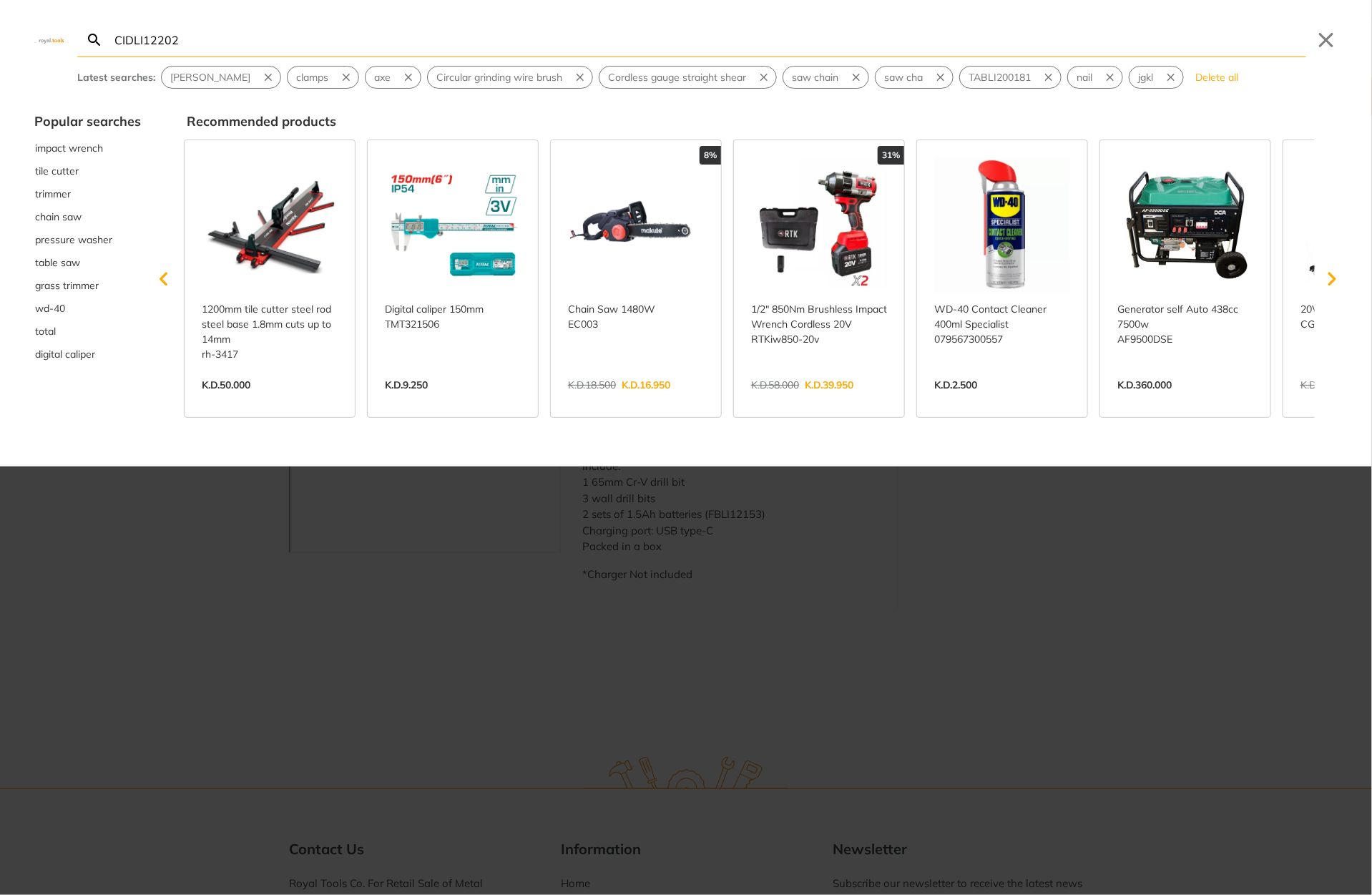
type input "CIDLI12202"
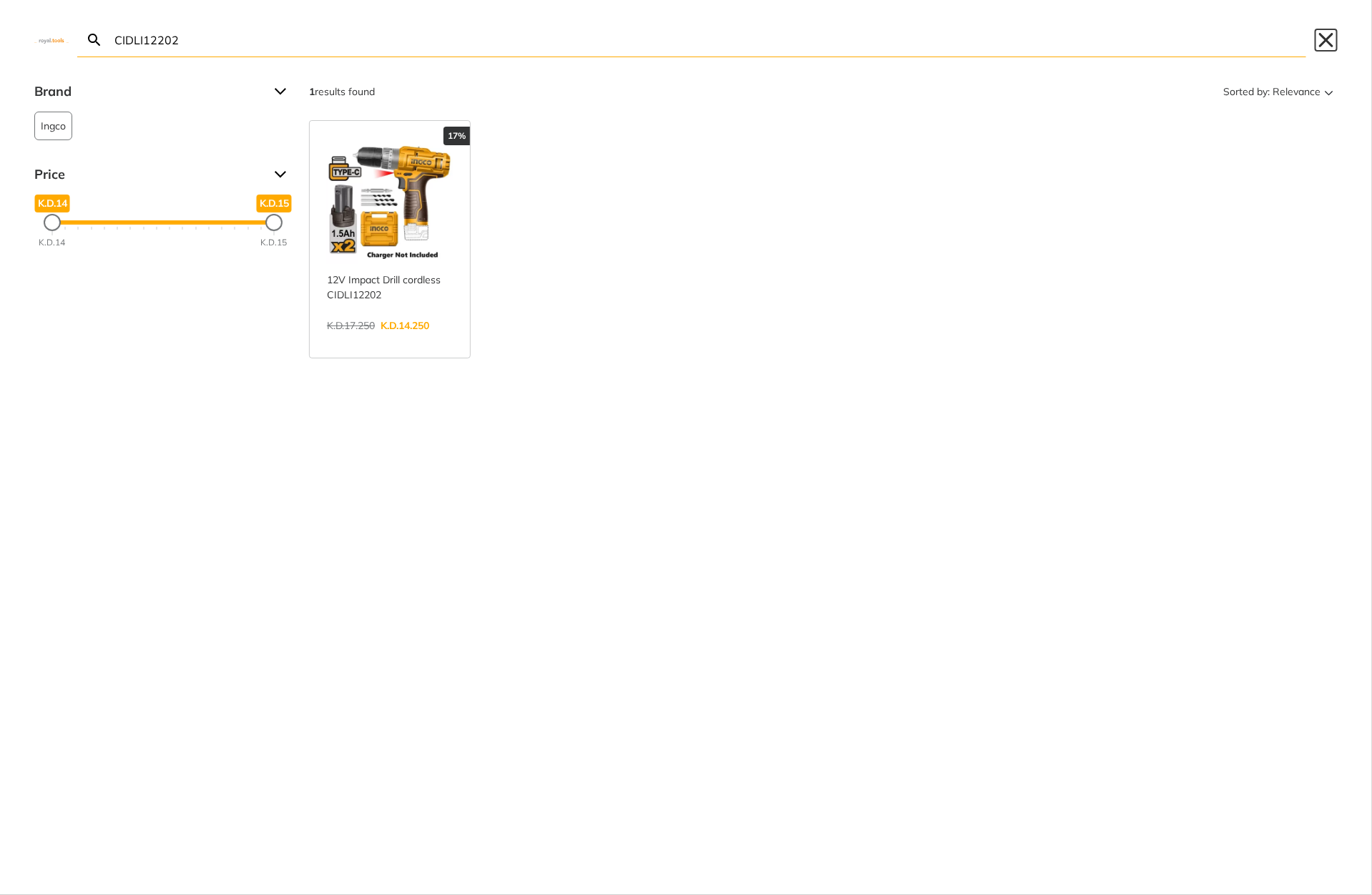
click at [1333, 41] on button "Close" at bounding box center [1326, 40] width 23 height 23
